Goal: Communication & Community: Share content

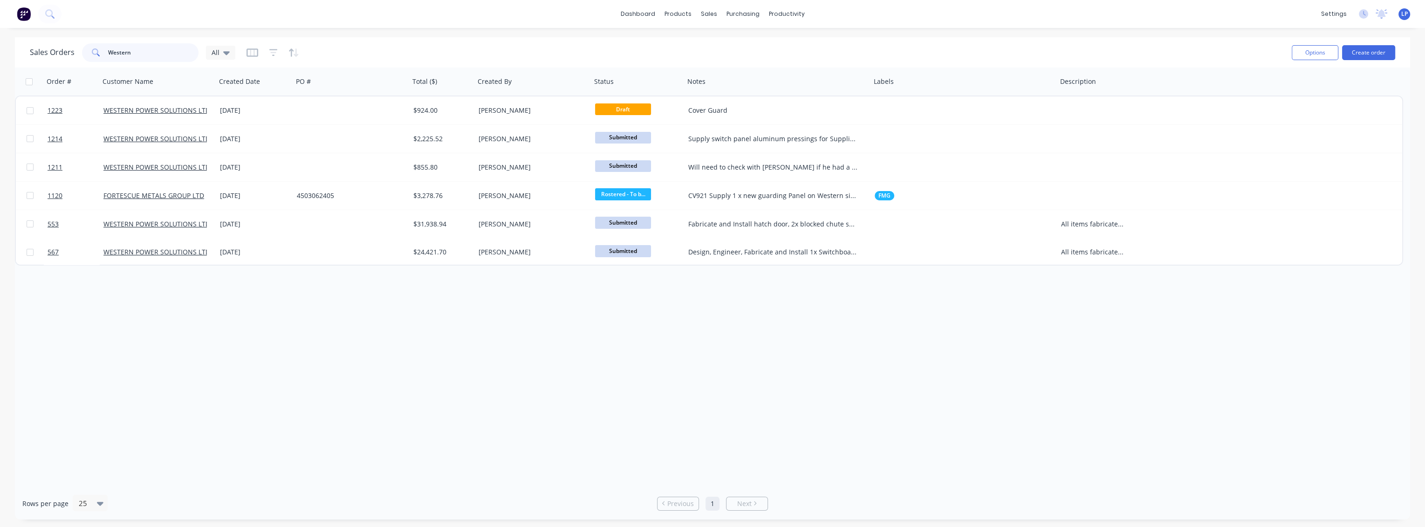
drag, startPoint x: 151, startPoint y: 52, endPoint x: 51, endPoint y: 46, distance: 100.8
click at [51, 46] on div "Sales Orders Western All" at bounding box center [132, 52] width 205 height 19
type input "603"
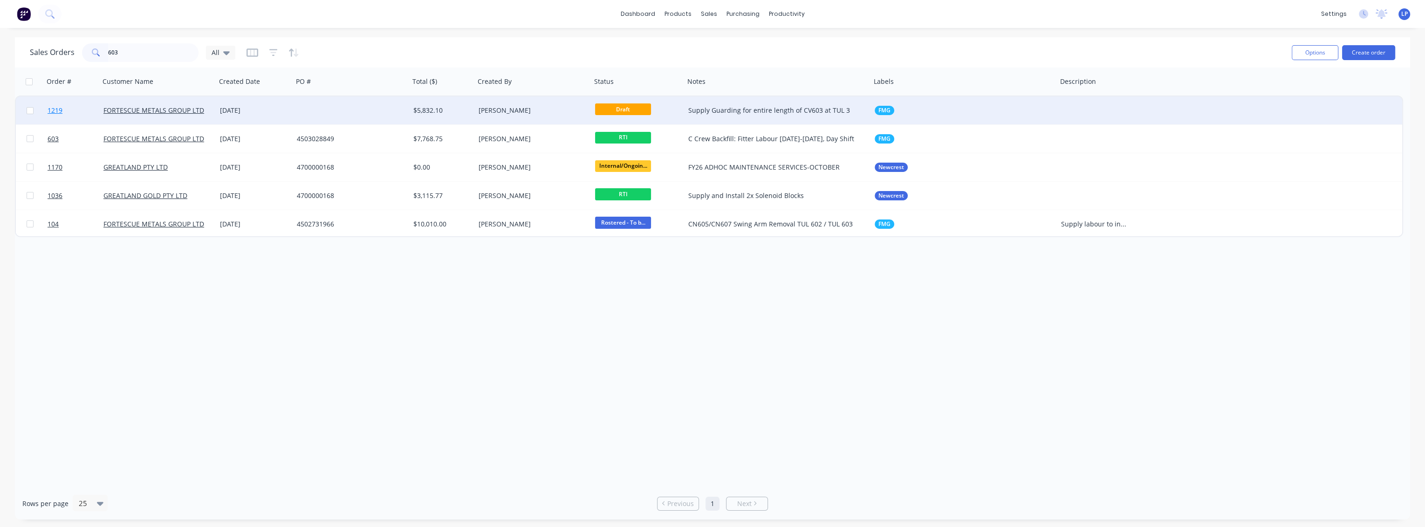
click at [77, 108] on link "1219" at bounding box center [76, 110] width 56 height 28
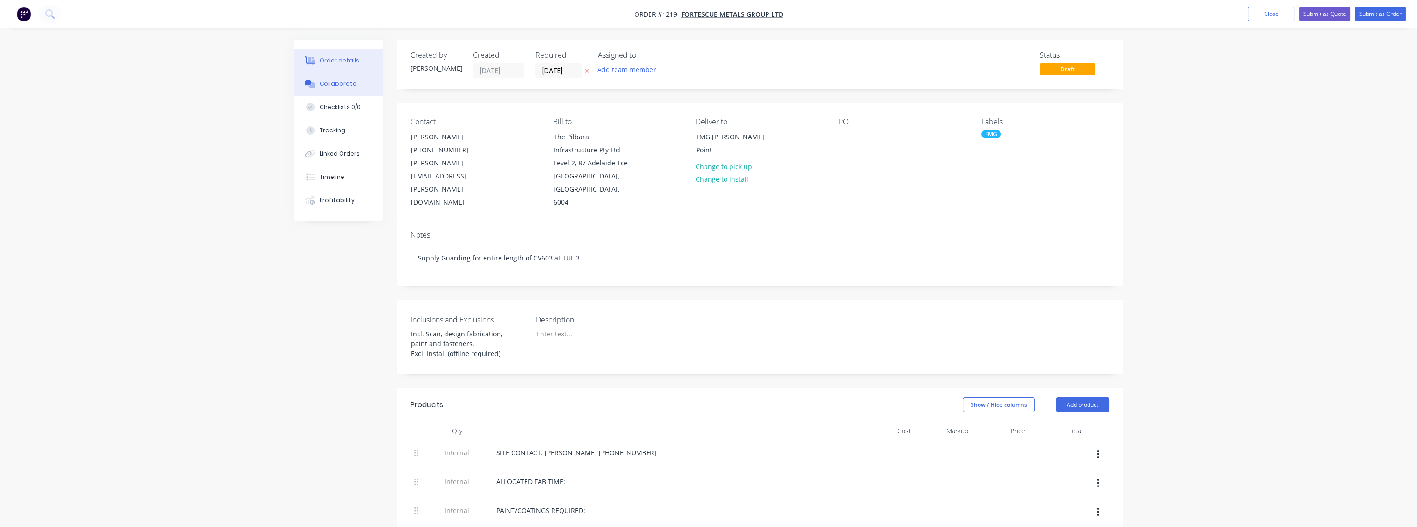
click at [338, 85] on div "Collaborate" at bounding box center [338, 84] width 37 height 8
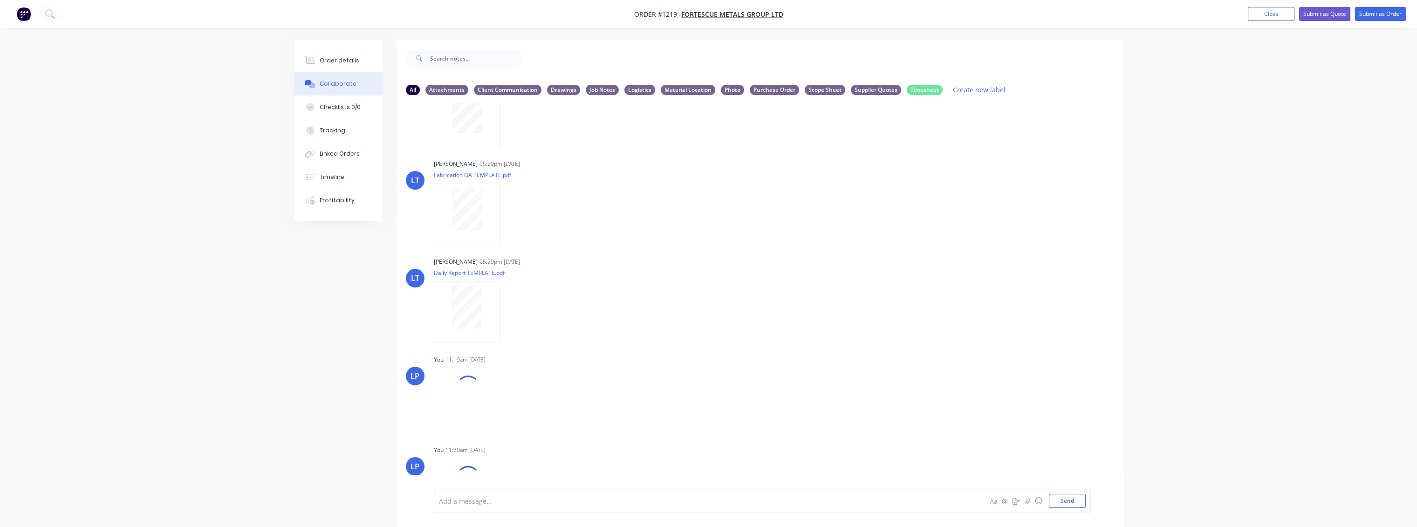
scroll to position [163, 0]
click at [1081, 507] on button "Send" at bounding box center [1067, 501] width 37 height 14
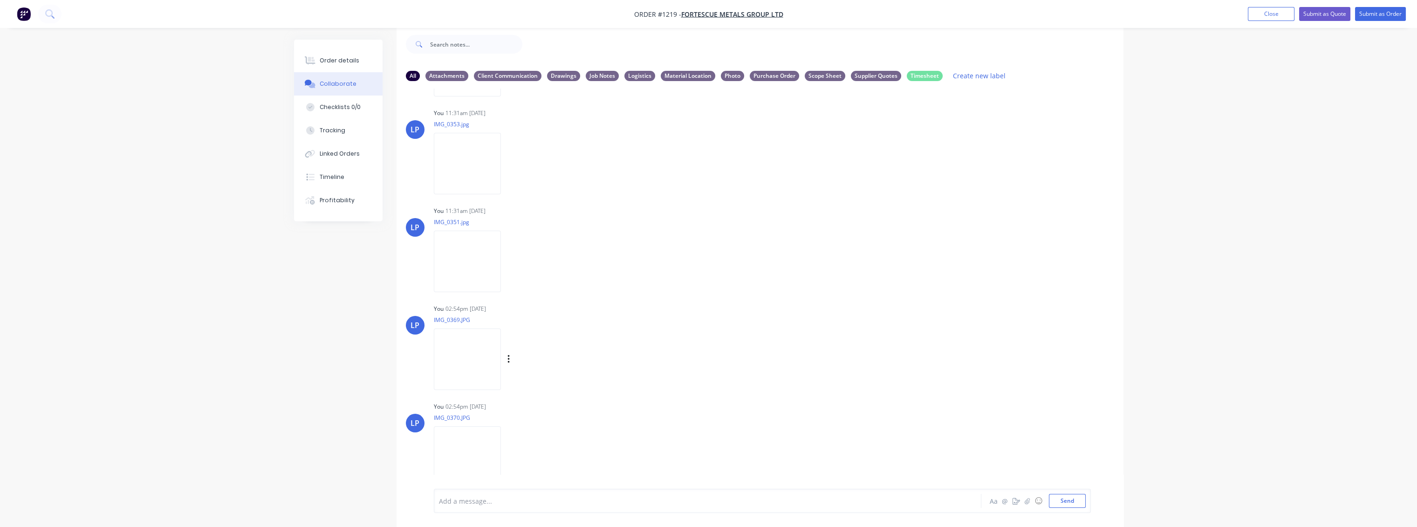
scroll to position [1579, 0]
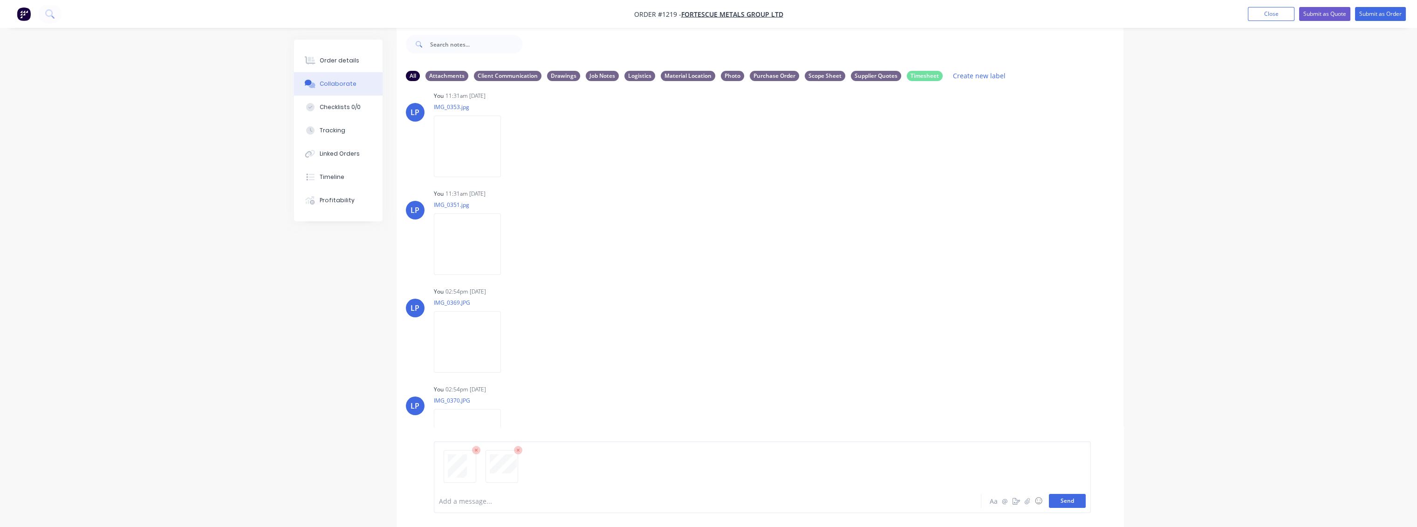
click at [1076, 501] on button "Send" at bounding box center [1067, 501] width 37 height 14
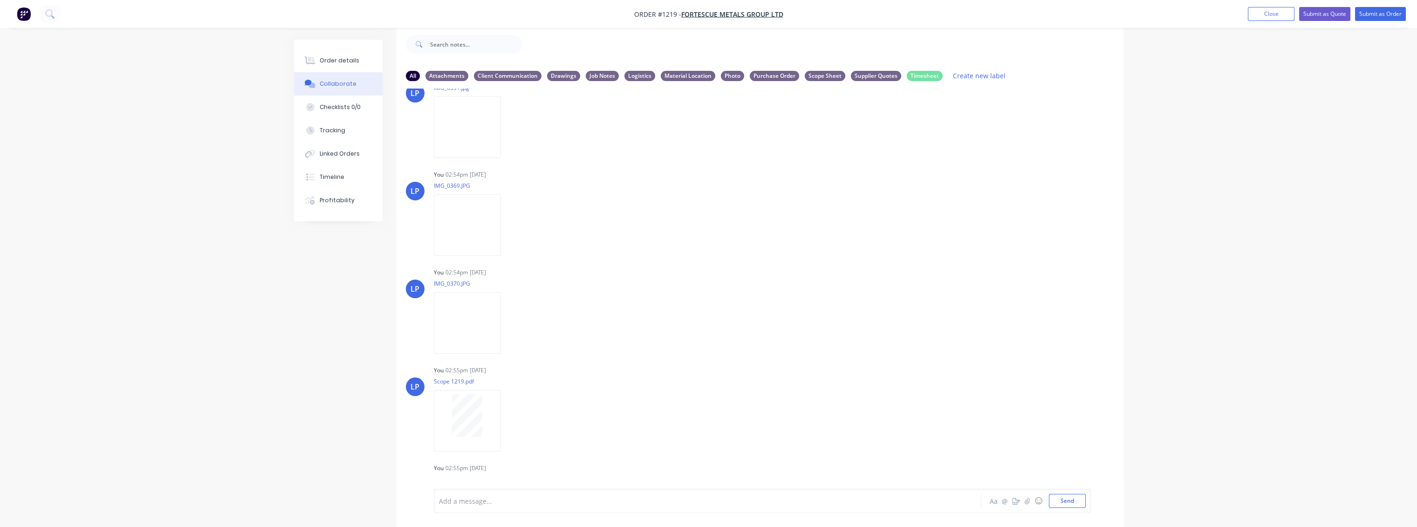
scroll to position [1775, 0]
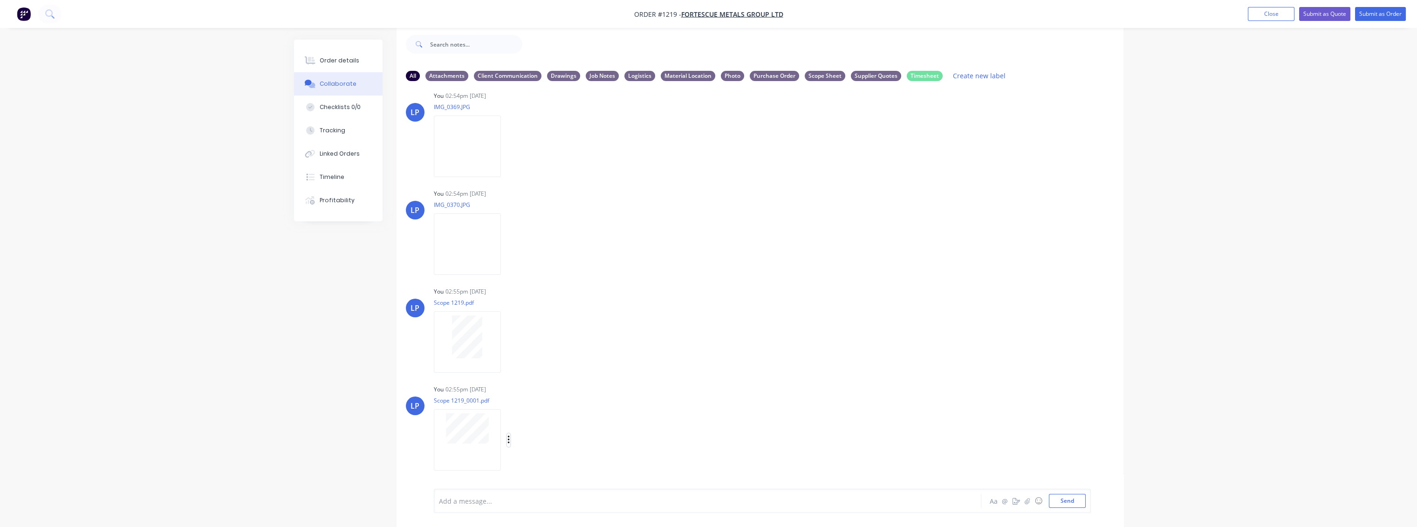
click at [509, 439] on icon "button" at bounding box center [508, 440] width 2 height 8
click at [541, 421] on button "Labels" at bounding box center [569, 420] width 105 height 21
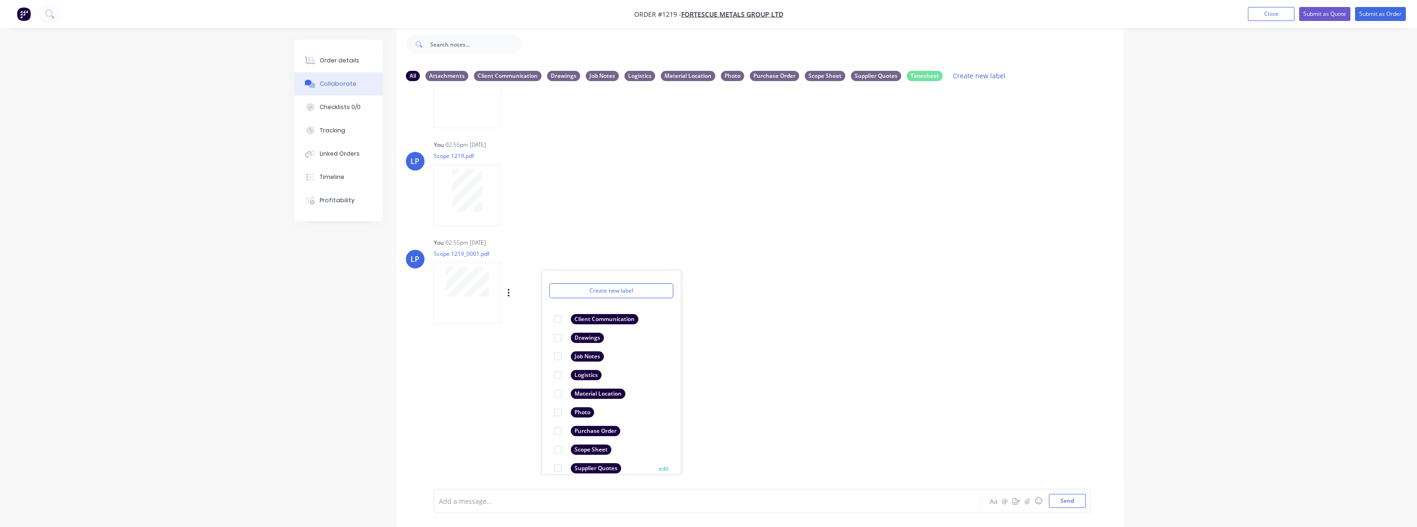
scroll to position [52, 0]
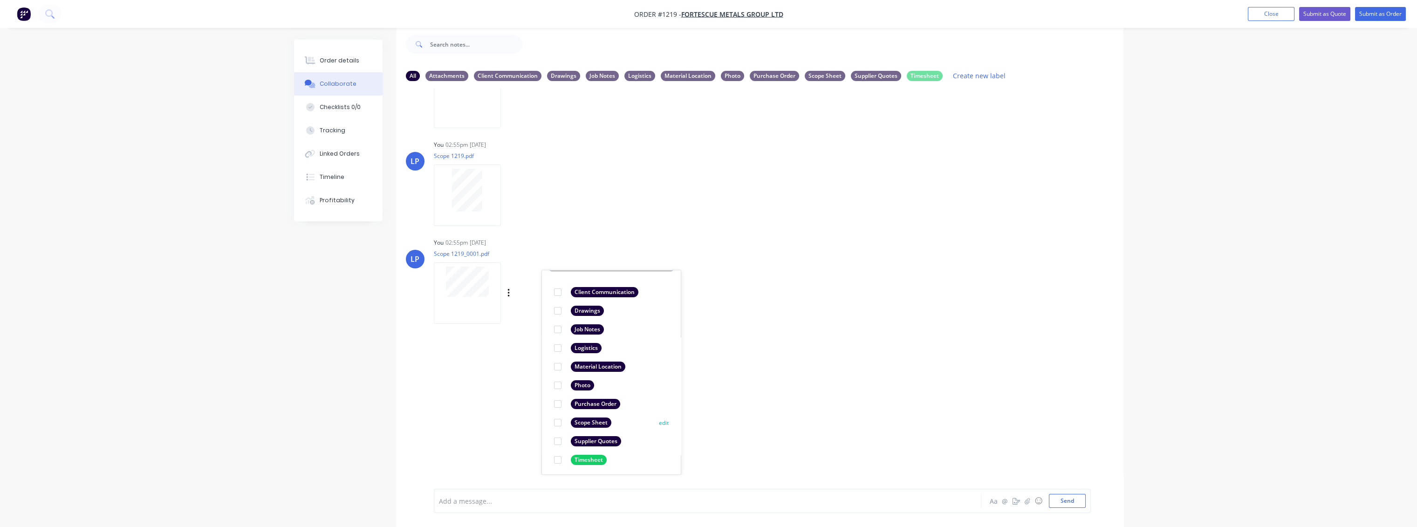
click at [554, 421] on div at bounding box center [557, 422] width 19 height 19
click at [458, 360] on div "LT [PERSON_NAME] 05:29pm [DATE] Paint Coating Inspection Report.pdf Labels Down…" at bounding box center [760, 282] width 727 height 386
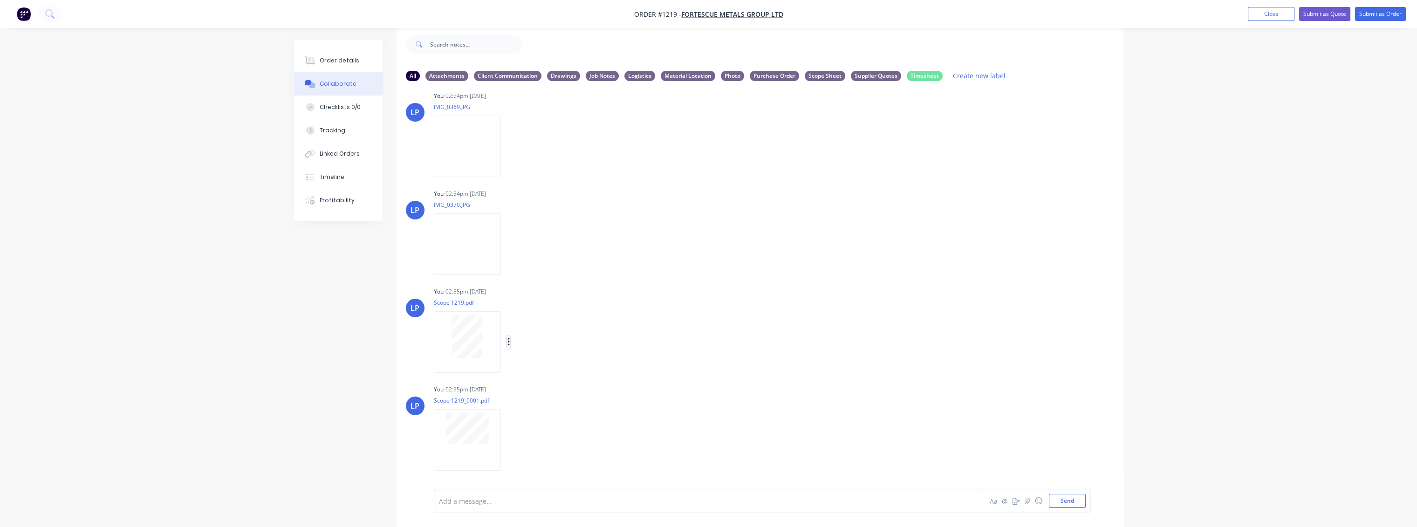
click at [507, 341] on button "button" at bounding box center [509, 342] width 4 height 14
click at [544, 349] on button "Labels" at bounding box center [569, 345] width 105 height 21
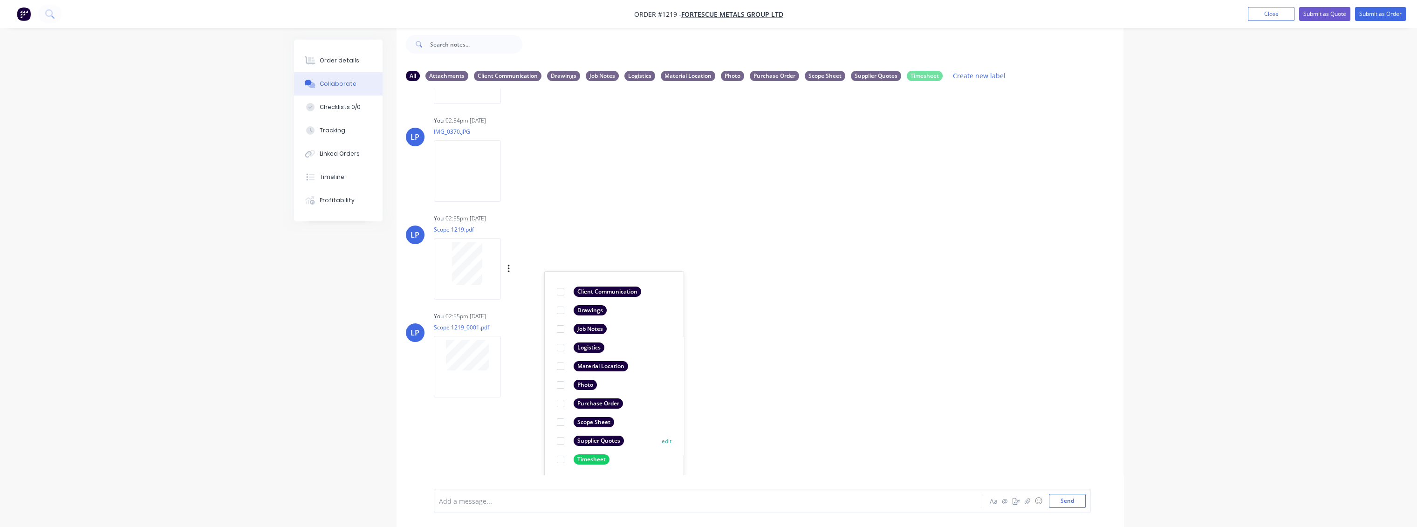
scroll to position [1849, 0]
drag, startPoint x: 560, startPoint y: 420, endPoint x: 734, endPoint y: 379, distance: 179.1
click at [562, 420] on div at bounding box center [560, 421] width 19 height 19
click at [854, 344] on div "LP You 02:55pm [DATE] Scope 1219_0001.pdf Labels Download Delete" at bounding box center [760, 350] width 727 height 84
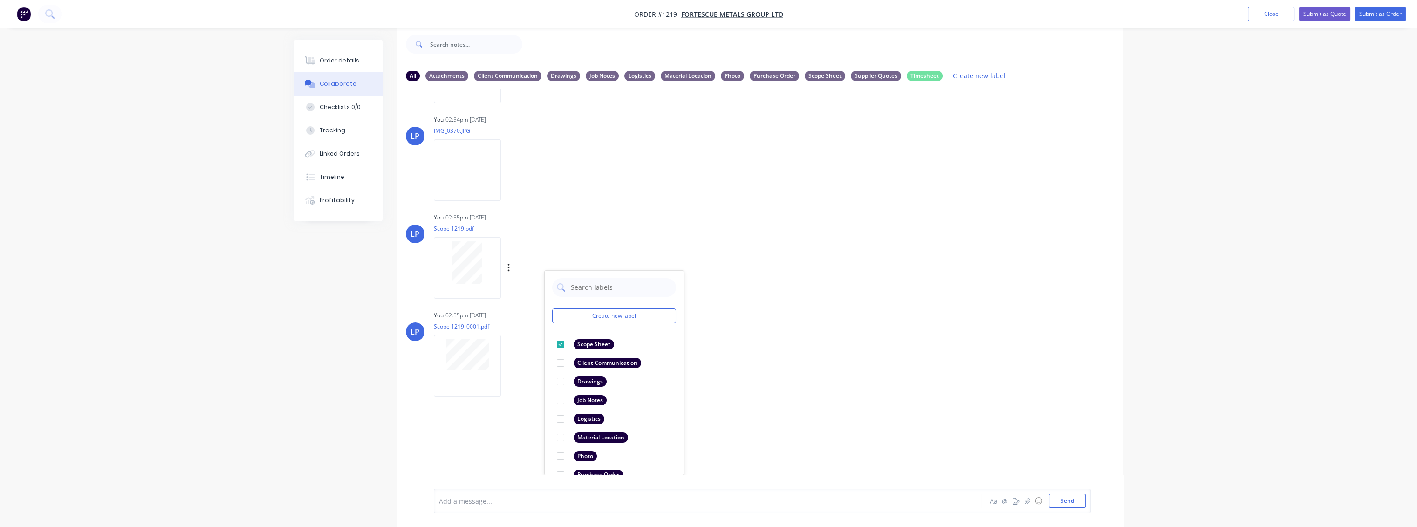
scroll to position [1775, 0]
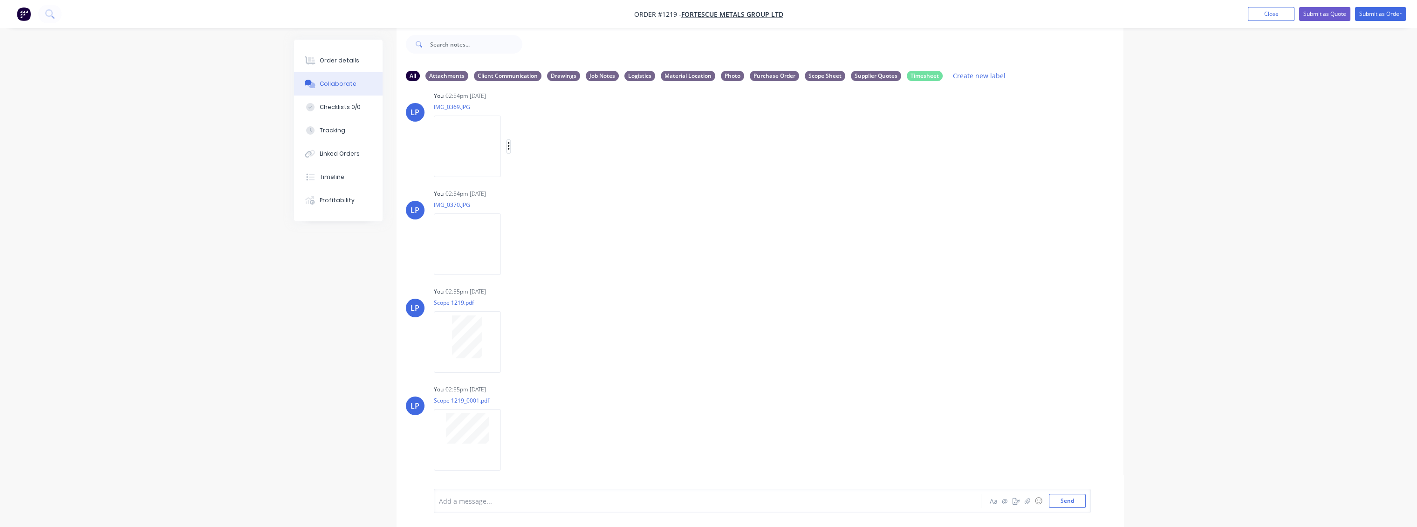
click at [508, 144] on icon "button" at bounding box center [508, 146] width 3 height 11
click at [534, 151] on button "Labels" at bounding box center [569, 150] width 105 height 21
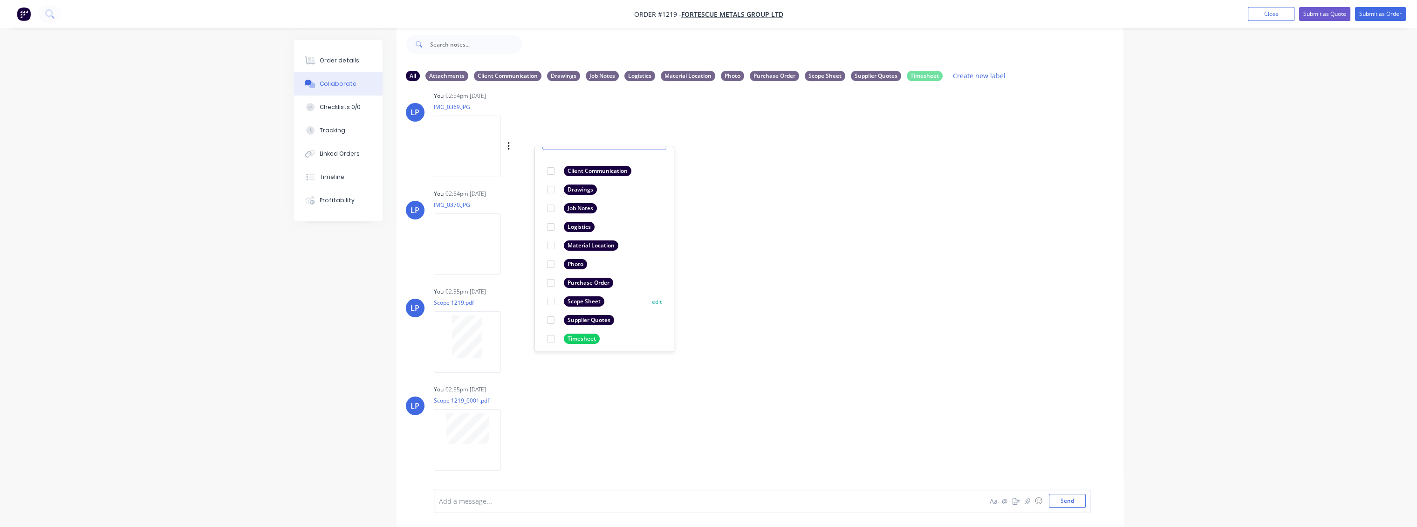
scroll to position [54, 0]
click at [551, 295] on div at bounding box center [550, 297] width 19 height 19
click at [753, 256] on div "LP You 02:54pm [DATE] IMG_0370.JPG Labels Download Delete" at bounding box center [760, 229] width 727 height 84
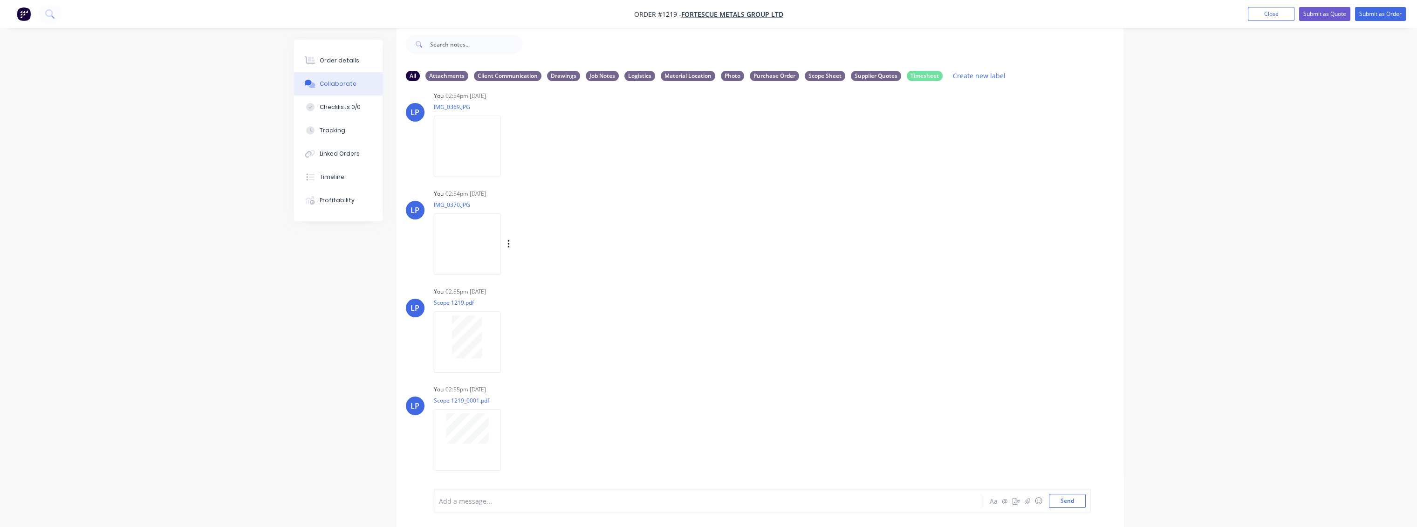
click at [510, 244] on div "Labels Download Delete" at bounding box center [557, 245] width 105 height 14
click at [507, 244] on icon "button" at bounding box center [508, 244] width 2 height 8
click at [544, 255] on button "Labels" at bounding box center [569, 248] width 105 height 21
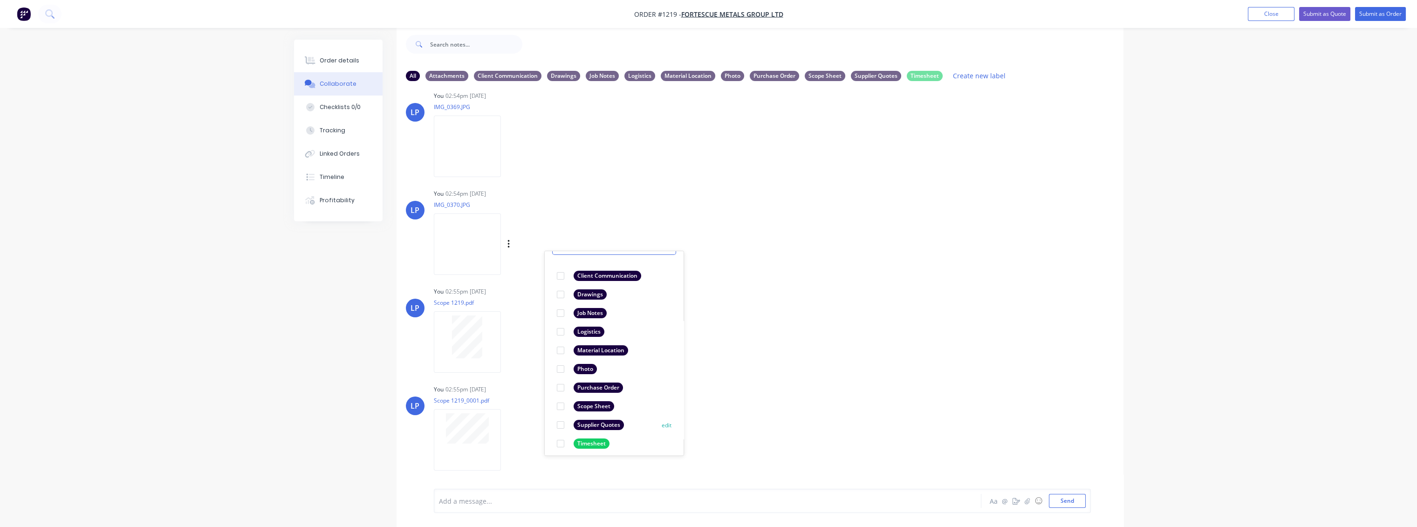
scroll to position [54, 0]
click at [559, 401] on div at bounding box center [560, 401] width 19 height 19
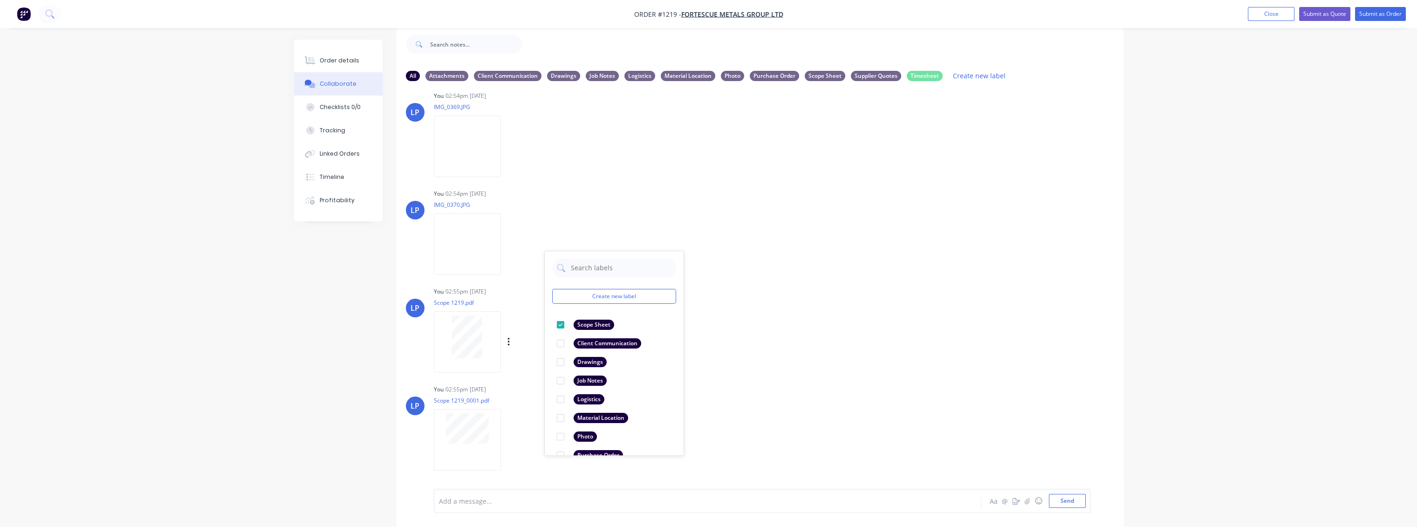
click at [801, 335] on div "LP You 02:55pm [DATE] Scope 1219.pdf Labels Download Delete" at bounding box center [760, 327] width 727 height 84
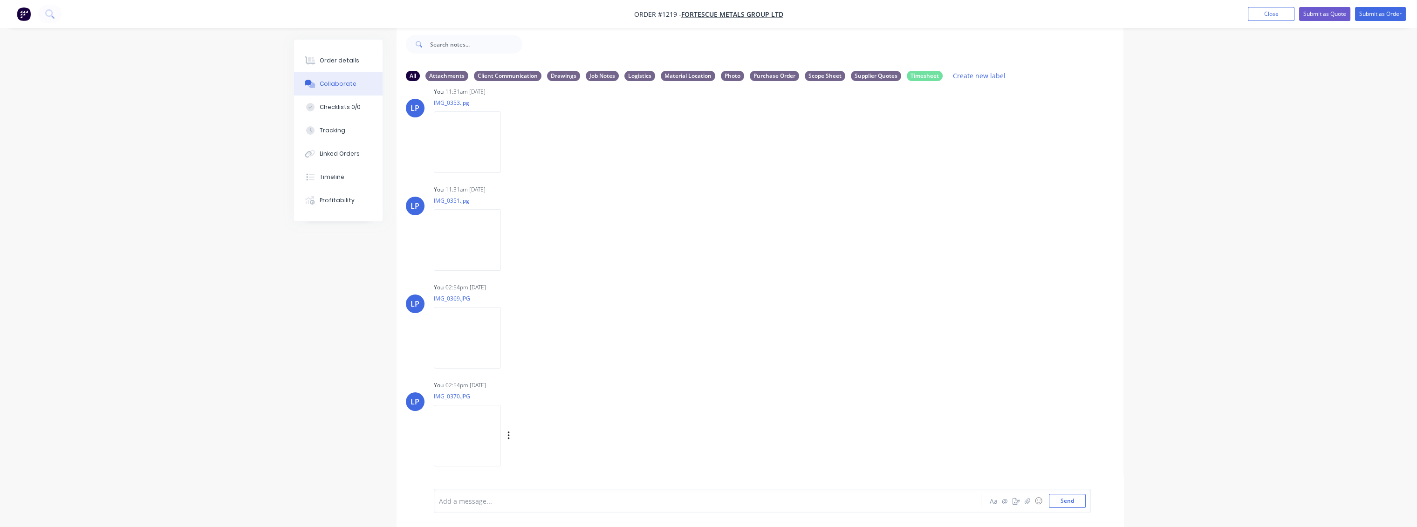
scroll to position [1775, 0]
click at [330, 61] on div "Order details" at bounding box center [340, 60] width 40 height 8
